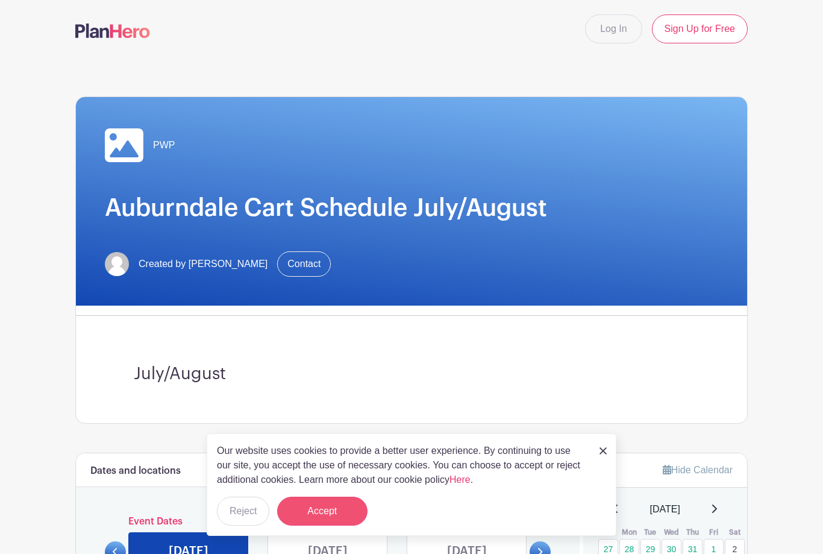
click at [346, 511] on button "Accept" at bounding box center [322, 511] width 90 height 29
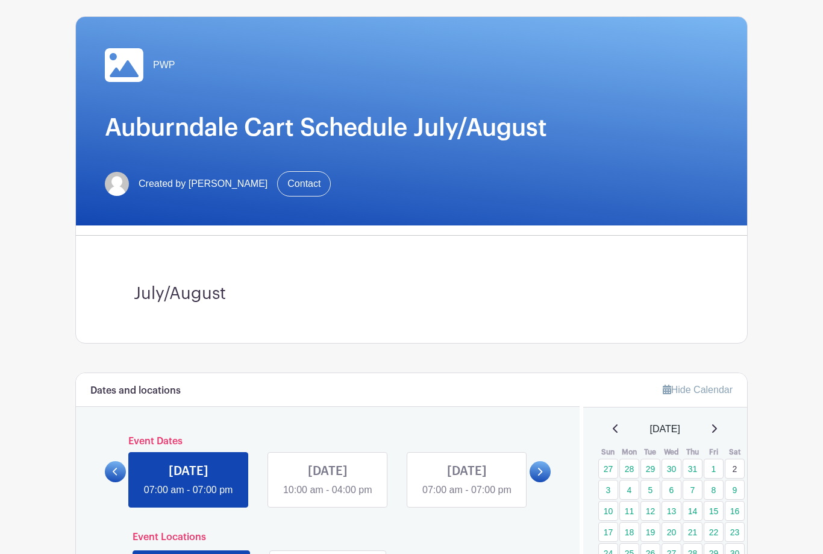
scroll to position [80, 0]
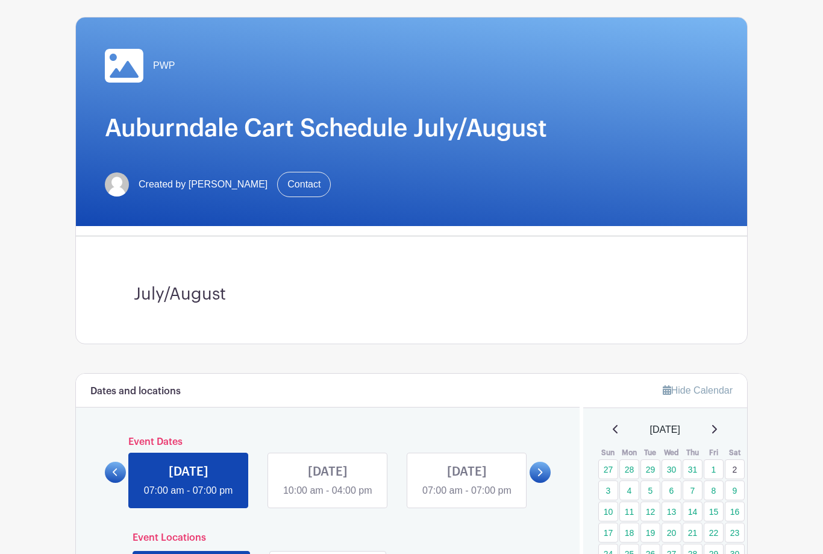
click at [544, 483] on link at bounding box center [540, 472] width 21 height 21
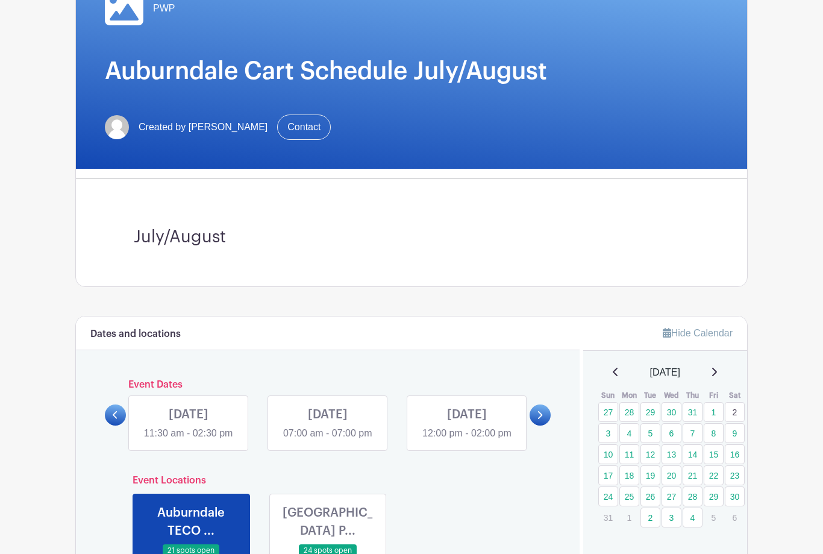
scroll to position [137, 0]
click at [541, 419] on icon at bounding box center [539, 414] width 5 height 9
click at [467, 440] on link at bounding box center [467, 440] width 0 height 0
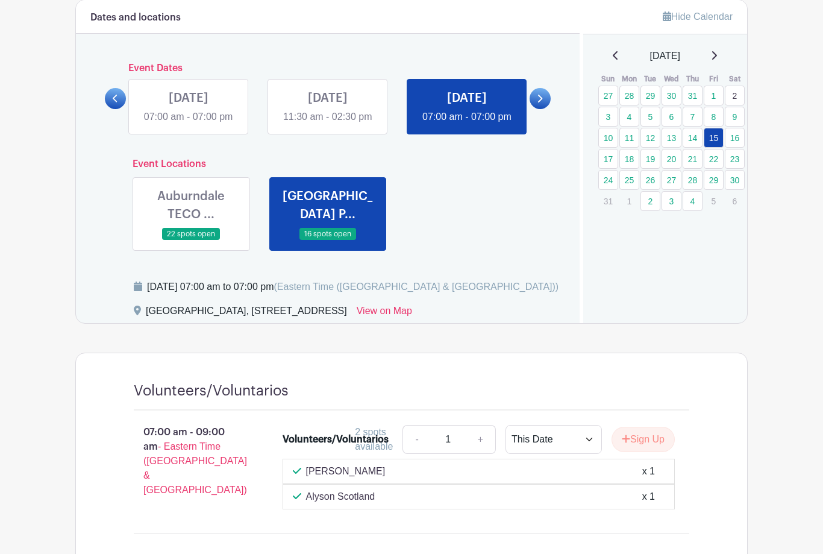
scroll to position [452, 0]
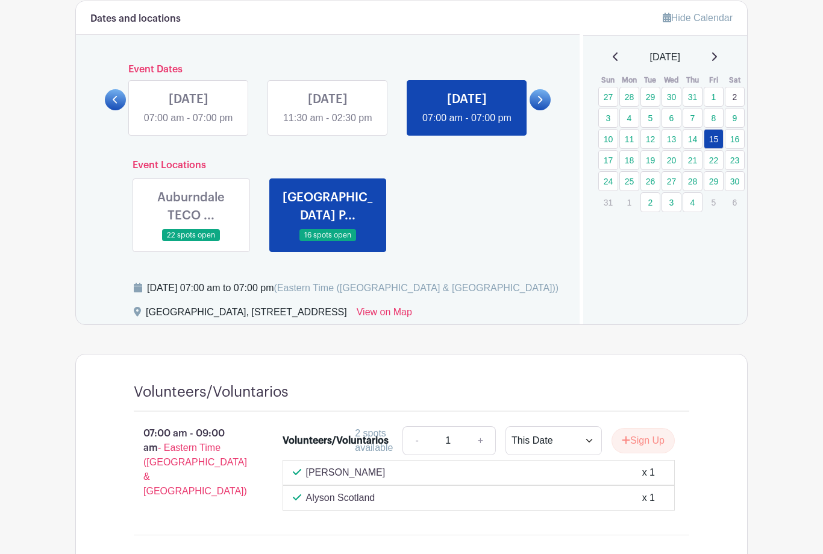
click at [191, 242] on link at bounding box center [191, 242] width 0 height 0
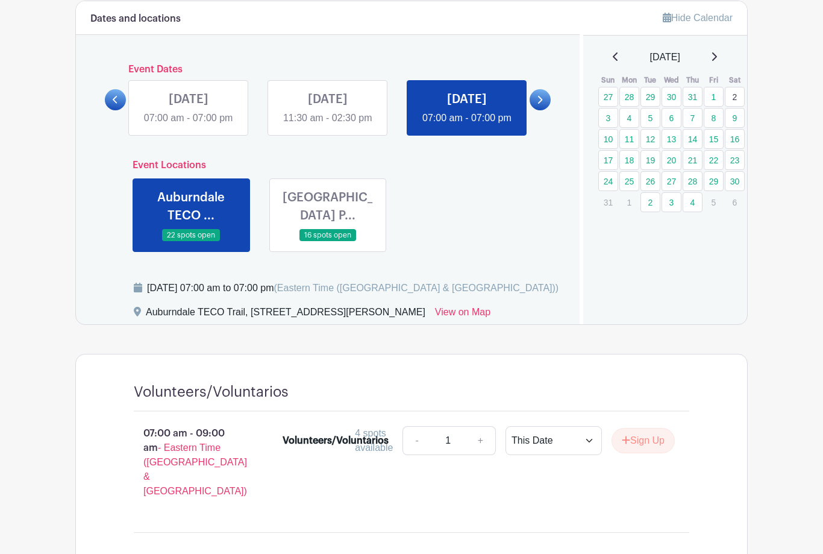
click at [475, 455] on link "+" at bounding box center [481, 440] width 30 height 29
type input "2"
click at [635, 453] on button "Sign Up" at bounding box center [643, 440] width 63 height 25
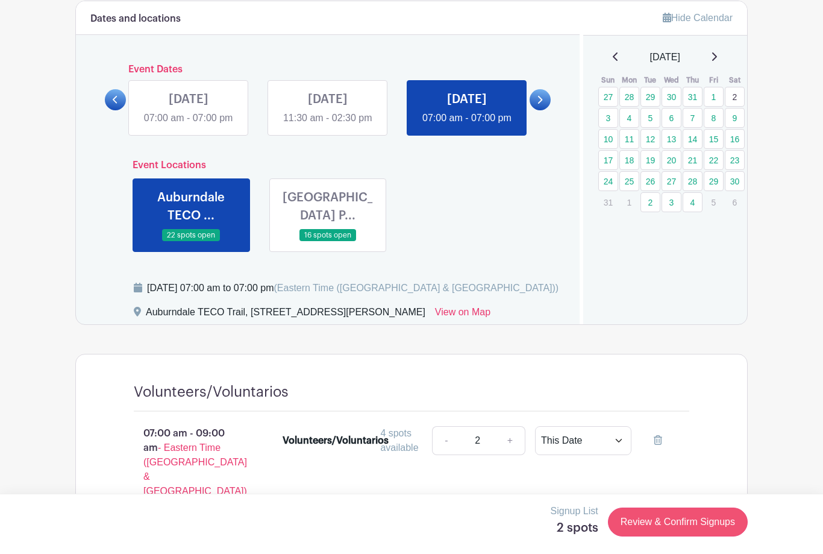
click at [662, 536] on link "Review & Confirm Signups" at bounding box center [678, 521] width 140 height 29
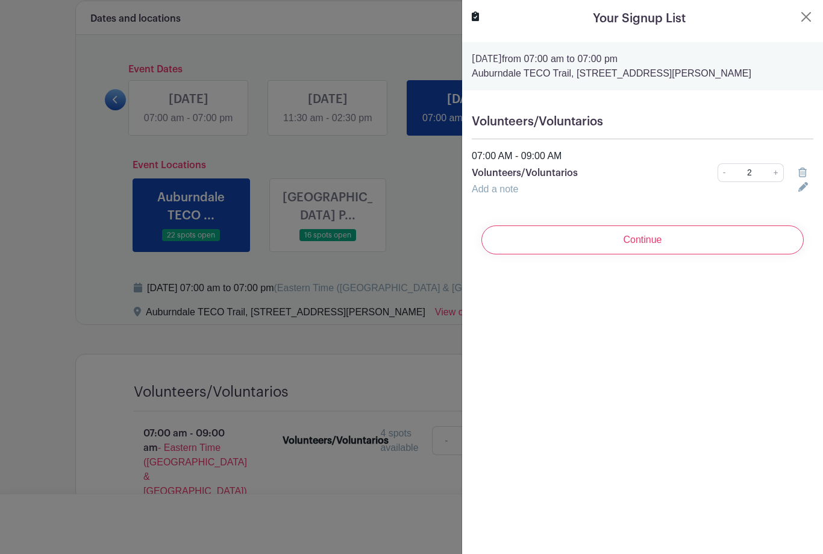
click at [804, 186] on icon at bounding box center [803, 187] width 10 height 10
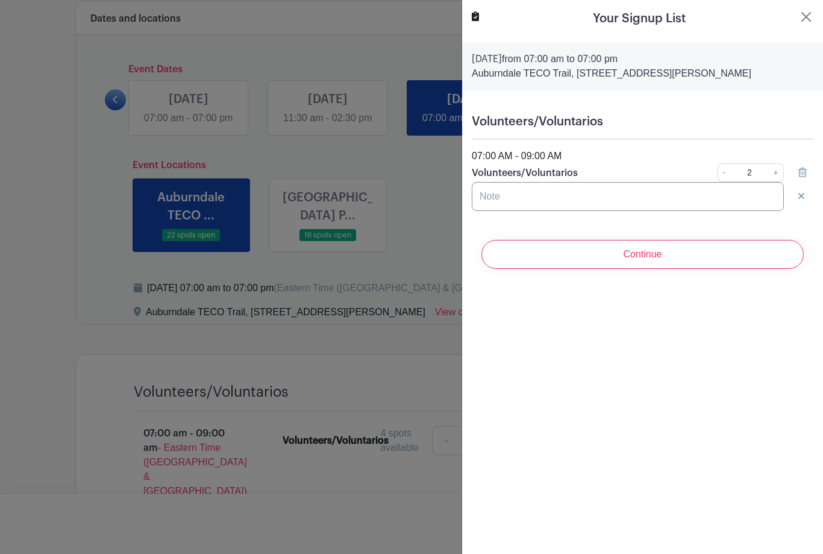
click at [607, 194] on input "text" at bounding box center [628, 196] width 312 height 29
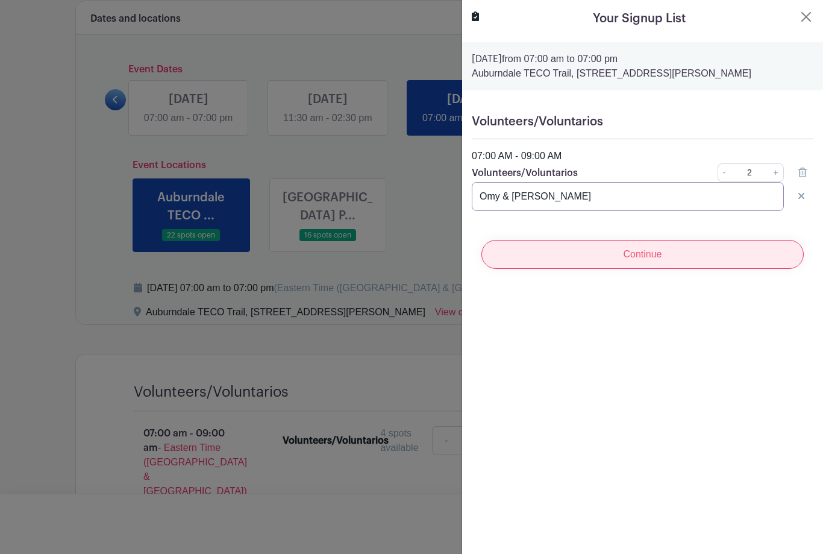
type input "Omy & [PERSON_NAME]"
click at [669, 259] on input "Continue" at bounding box center [642, 254] width 322 height 29
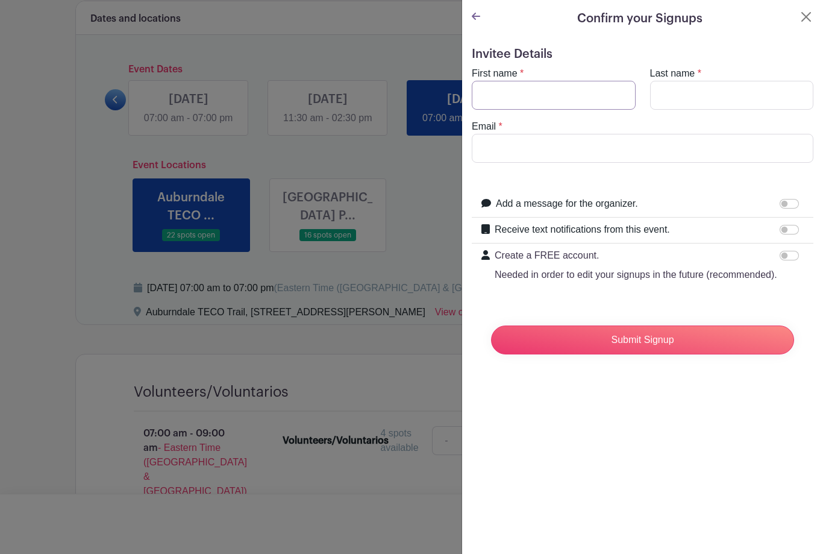
click at [569, 99] on input "First name" at bounding box center [554, 95] width 164 height 29
type input "Omy"
type input "[PERSON_NAME]"
click at [603, 105] on input "Omy" at bounding box center [554, 95] width 164 height 29
click at [586, 145] on input "Email" at bounding box center [643, 148] width 342 height 29
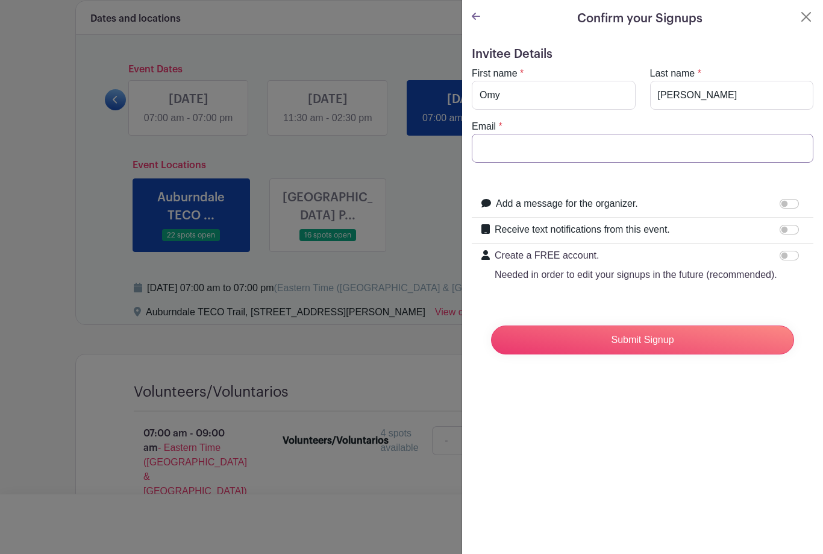
type input "[EMAIL_ADDRESS][DOMAIN_NAME]"
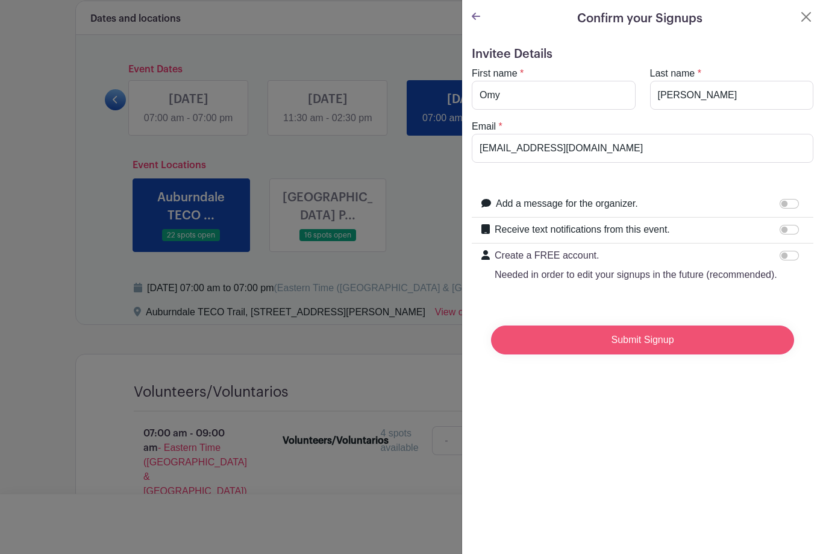
click at [661, 340] on input "Submit Signup" at bounding box center [642, 339] width 303 height 29
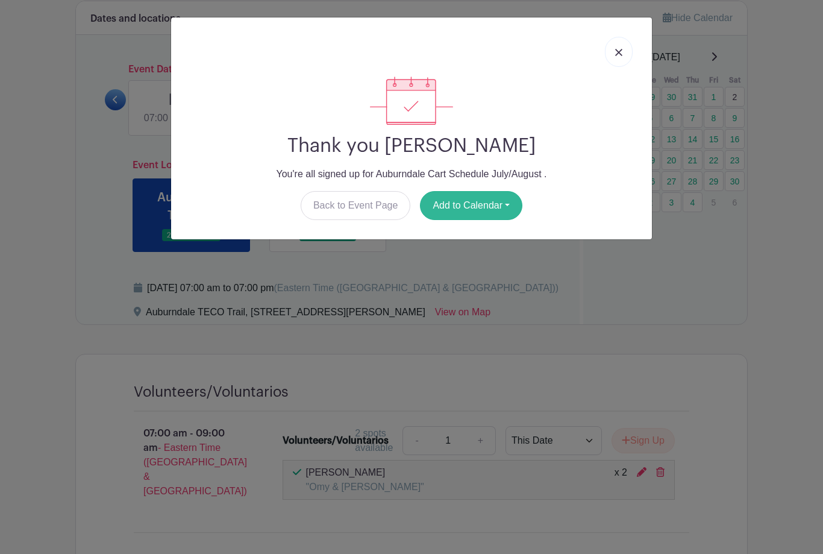
click at [501, 208] on button "Add to Calendar" at bounding box center [471, 205] width 102 height 29
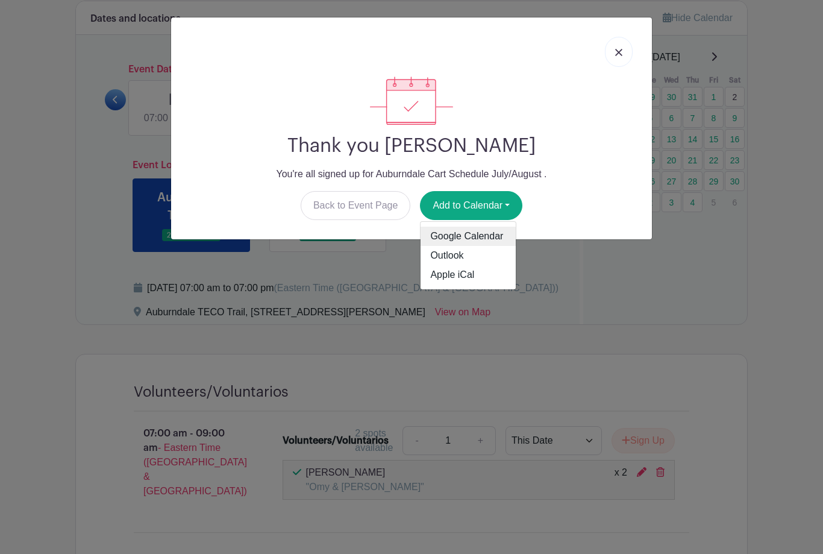
click at [481, 233] on link "Google Calendar" at bounding box center [468, 236] width 95 height 19
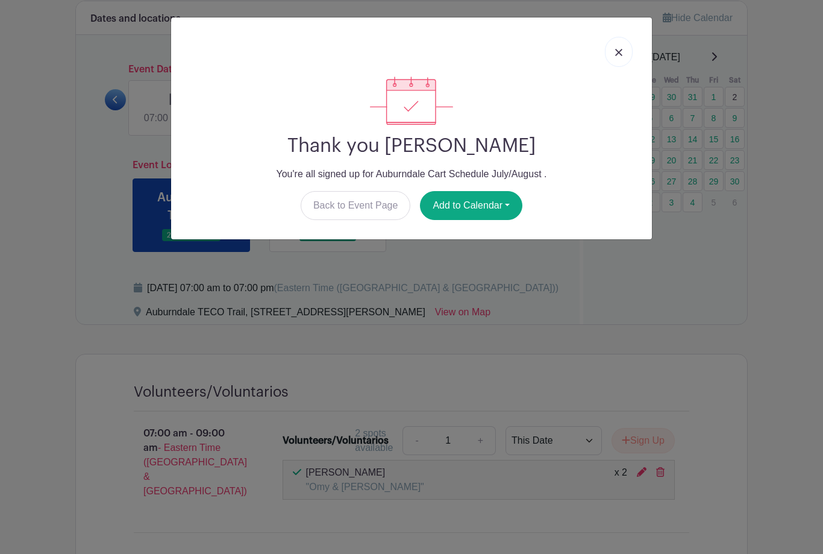
scroll to position [471, 0]
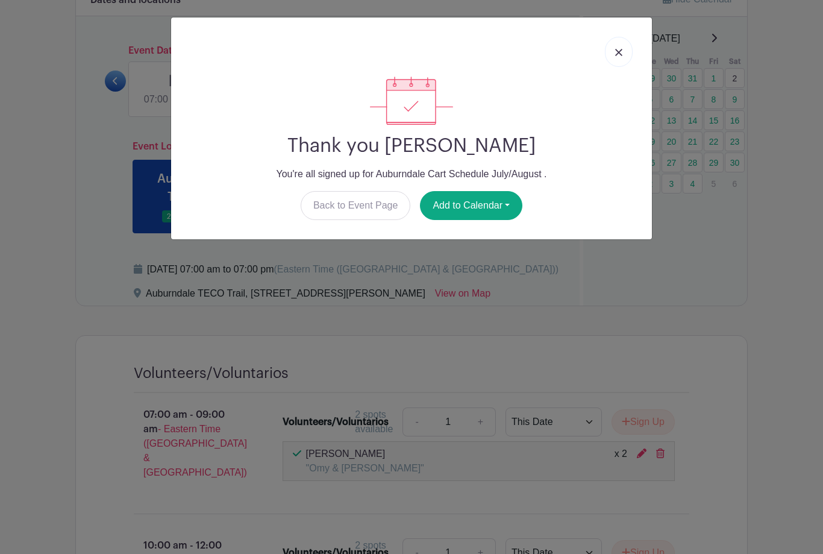
click at [631, 54] on link at bounding box center [619, 52] width 28 height 30
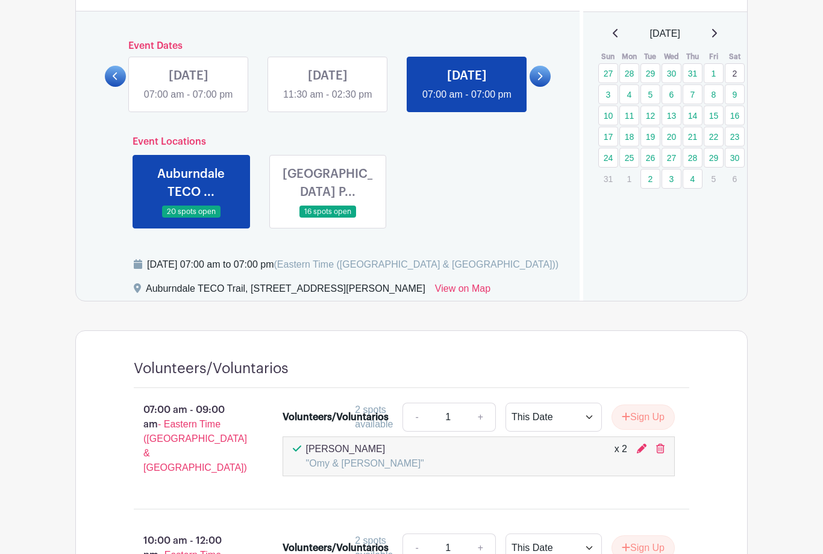
scroll to position [475, 0]
